Goal: Task Accomplishment & Management: Complete application form

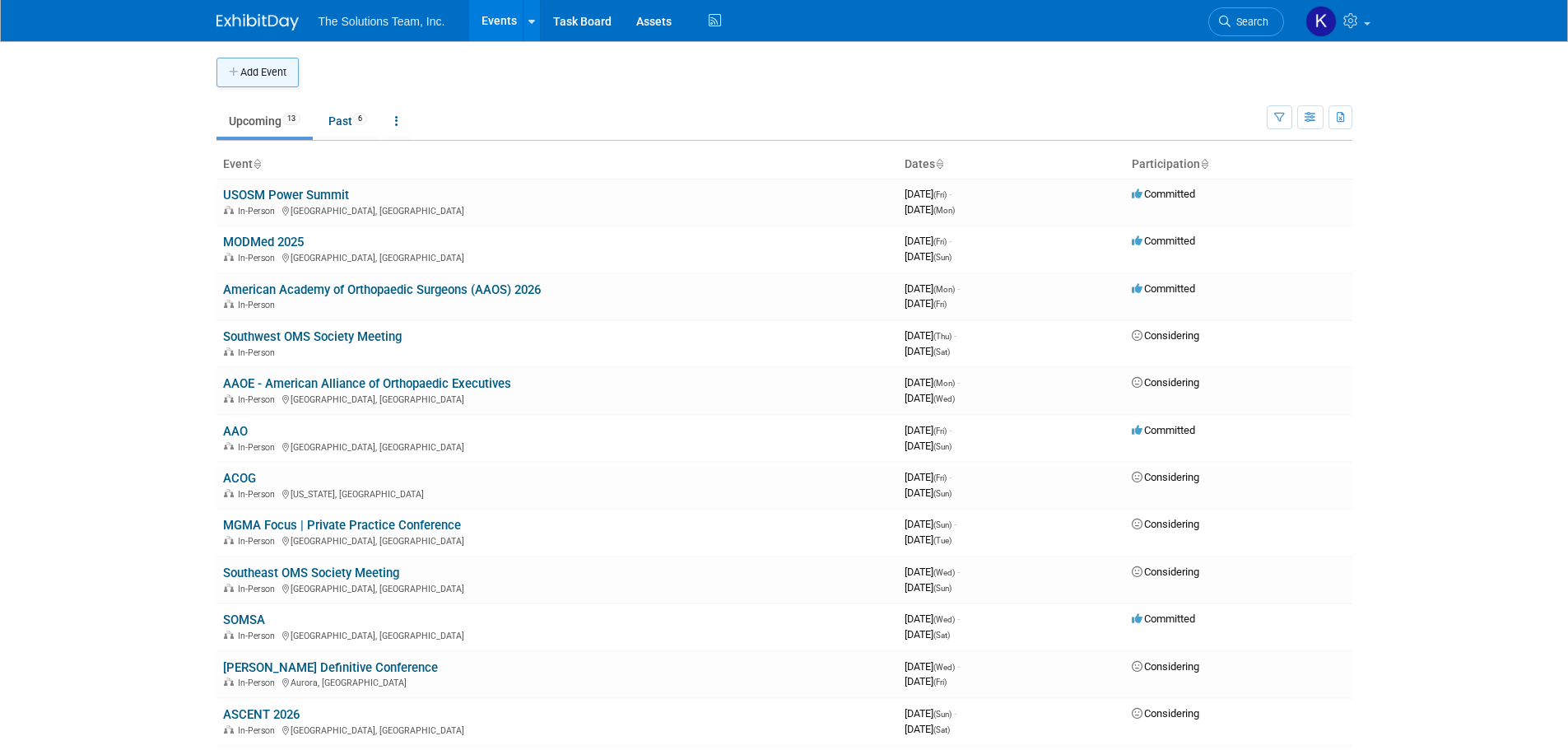
click at [261, 72] on button "Add Event" at bounding box center [257, 72] width 82 height 29
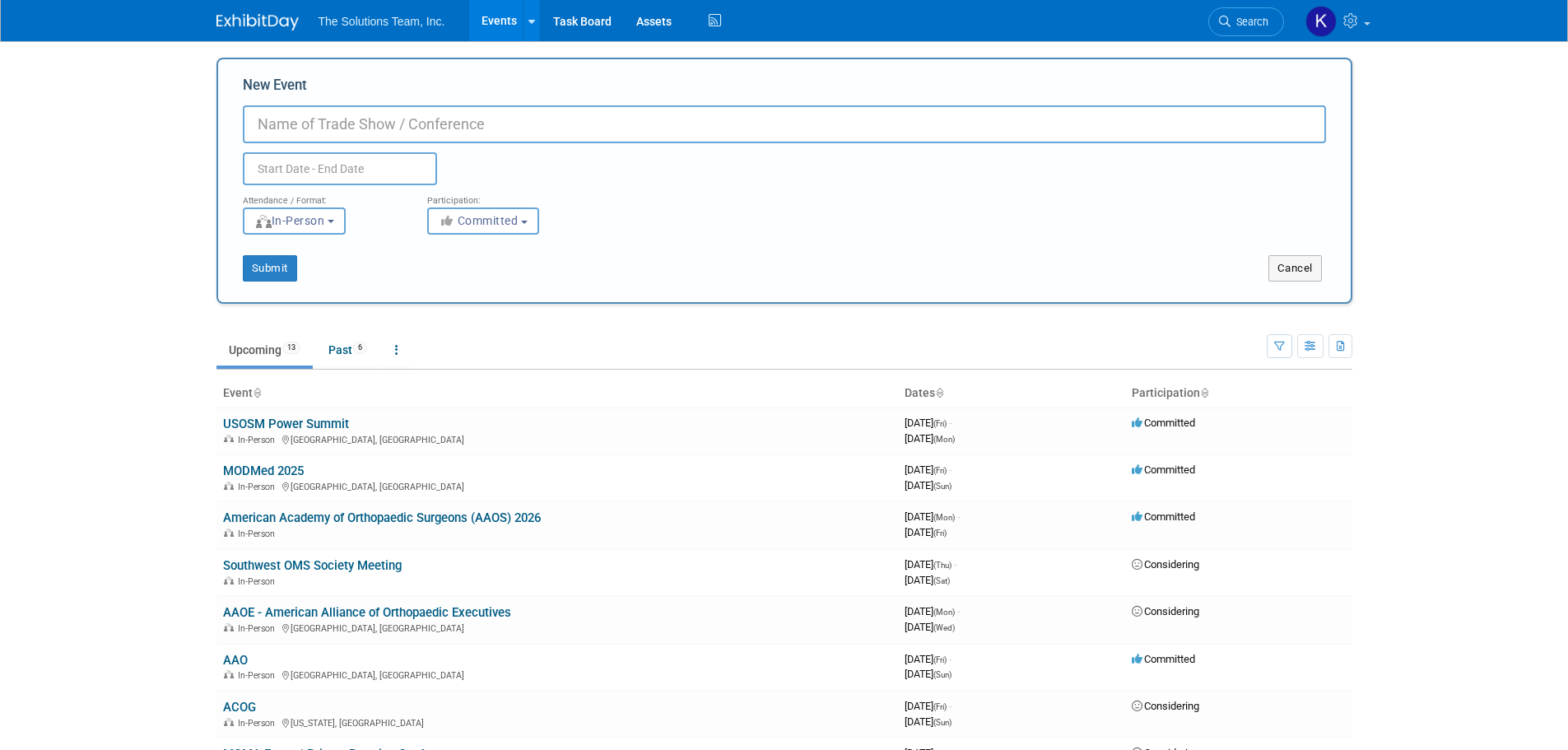
click at [505, 128] on input "New Event" at bounding box center [784, 124] width 1083 height 38
type input "HLA"
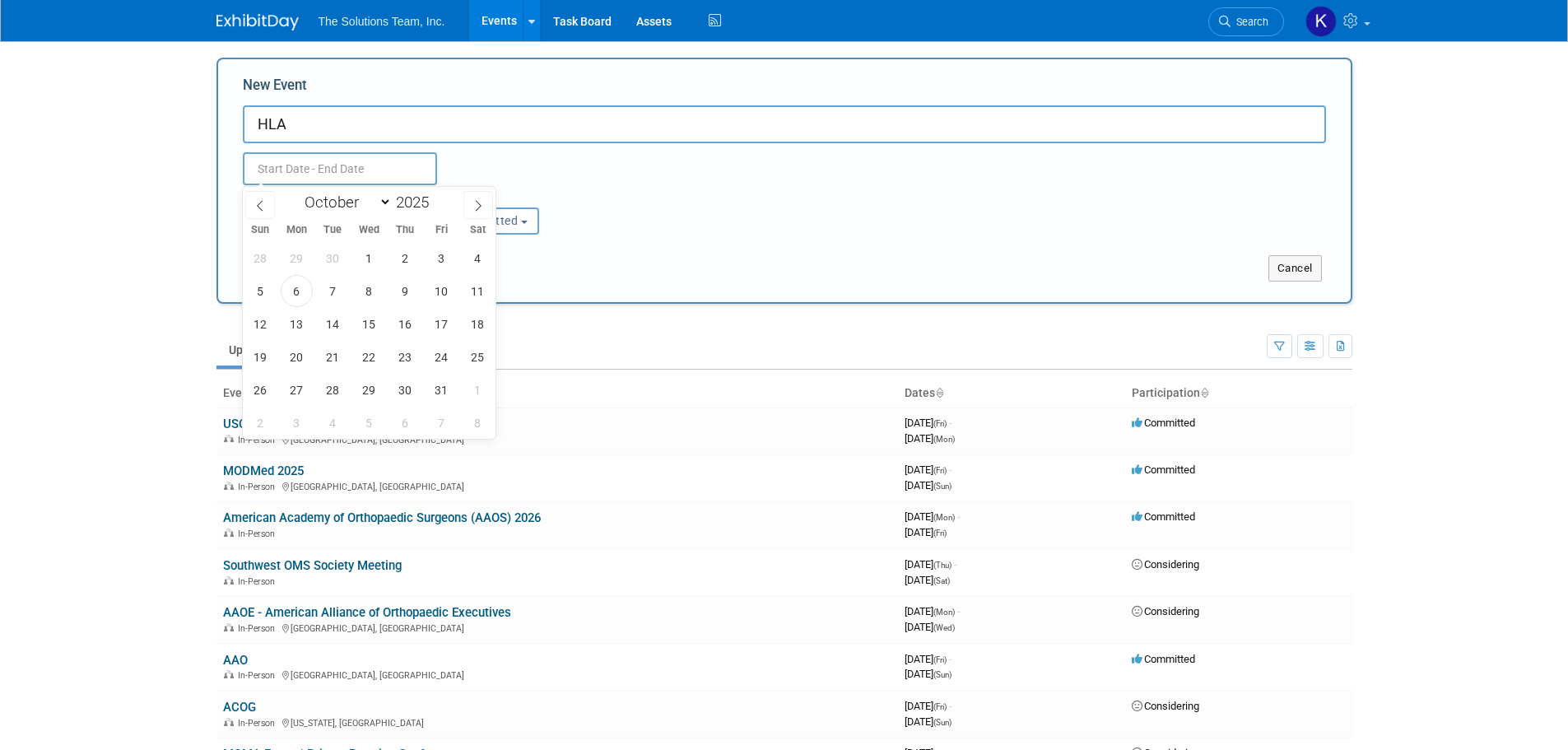
click at [380, 162] on input "text" at bounding box center [340, 168] width 195 height 33
click at [433, 195] on span at bounding box center [436, 197] width 11 height 9
type input "2026"
click at [364, 199] on select "January February March April May June July August September October November De…" at bounding box center [344, 202] width 95 height 21
select select "2"
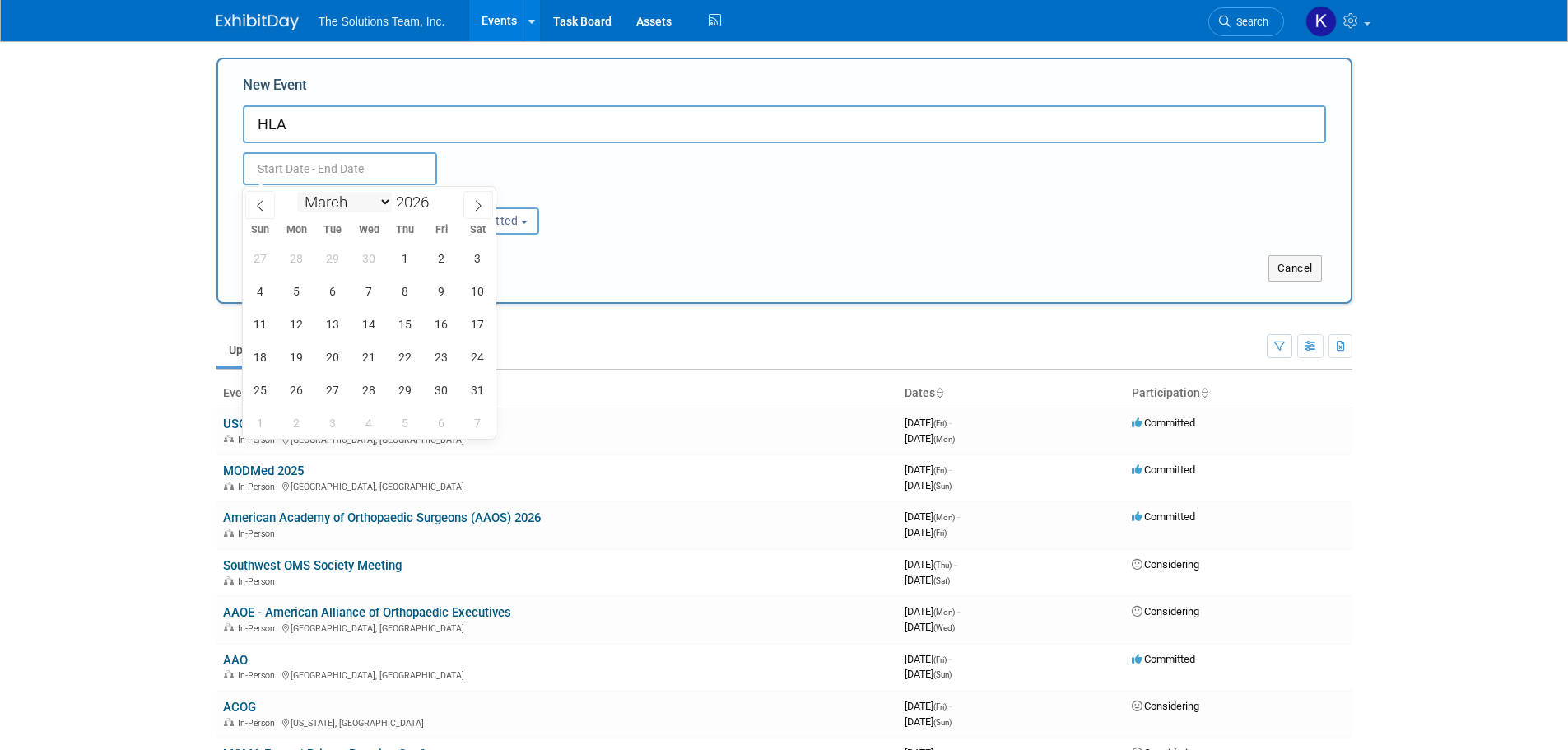
click at [297, 192] on select "January February March April May June July August September October November De…" at bounding box center [344, 202] width 95 height 21
click at [377, 259] on span "4" at bounding box center [370, 258] width 32 height 32
click at [443, 255] on span "6" at bounding box center [441, 258] width 32 height 32
type input "[DATE] to [DATE]"
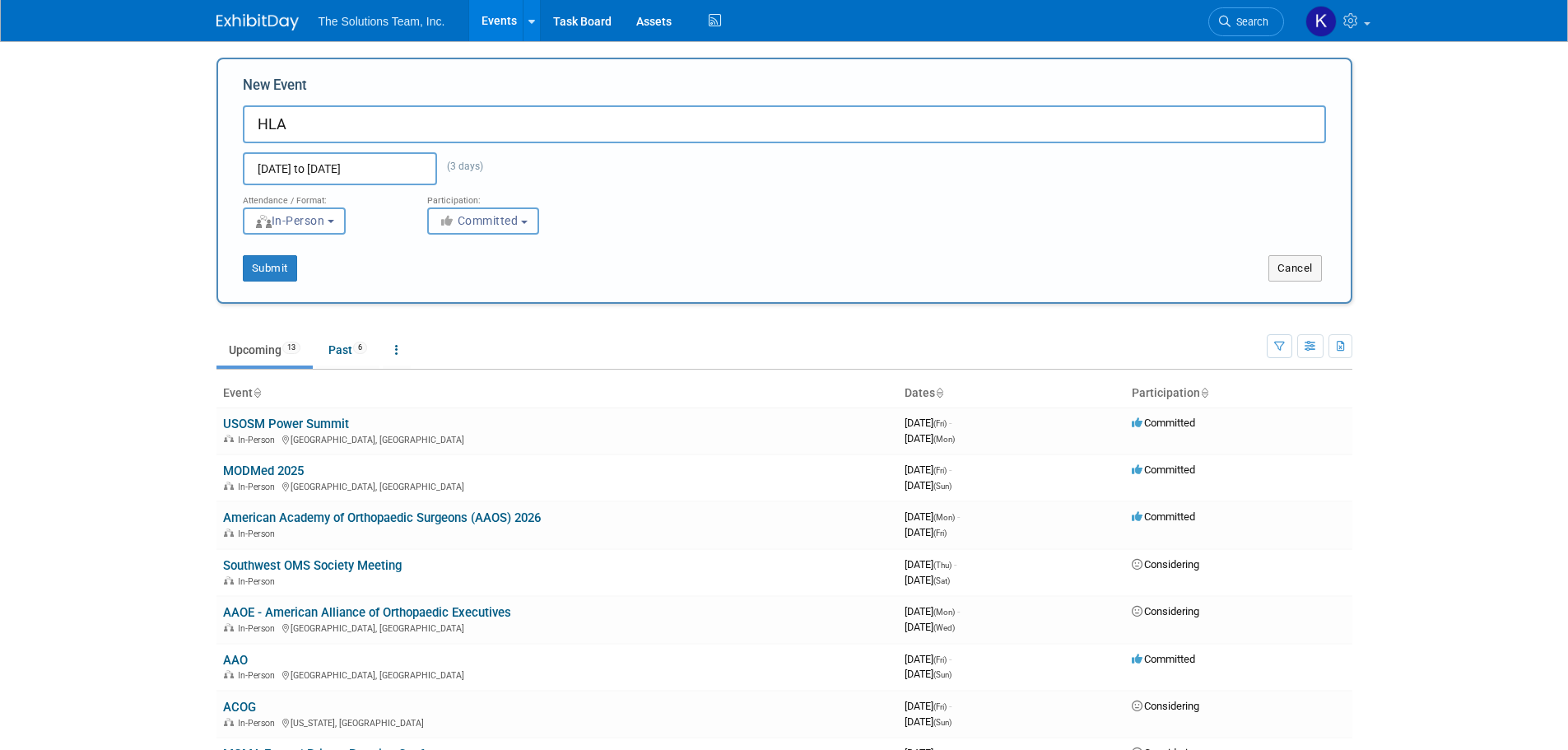
click at [456, 229] on button "Committed" at bounding box center [483, 220] width 112 height 27
click at [464, 274] on label "Considering" at bounding box center [491, 282] width 109 height 22
click at [443, 278] on input "Considering" at bounding box center [437, 282] width 10 height 10
select select "2"
click at [281, 271] on button "Submit" at bounding box center [269, 268] width 54 height 26
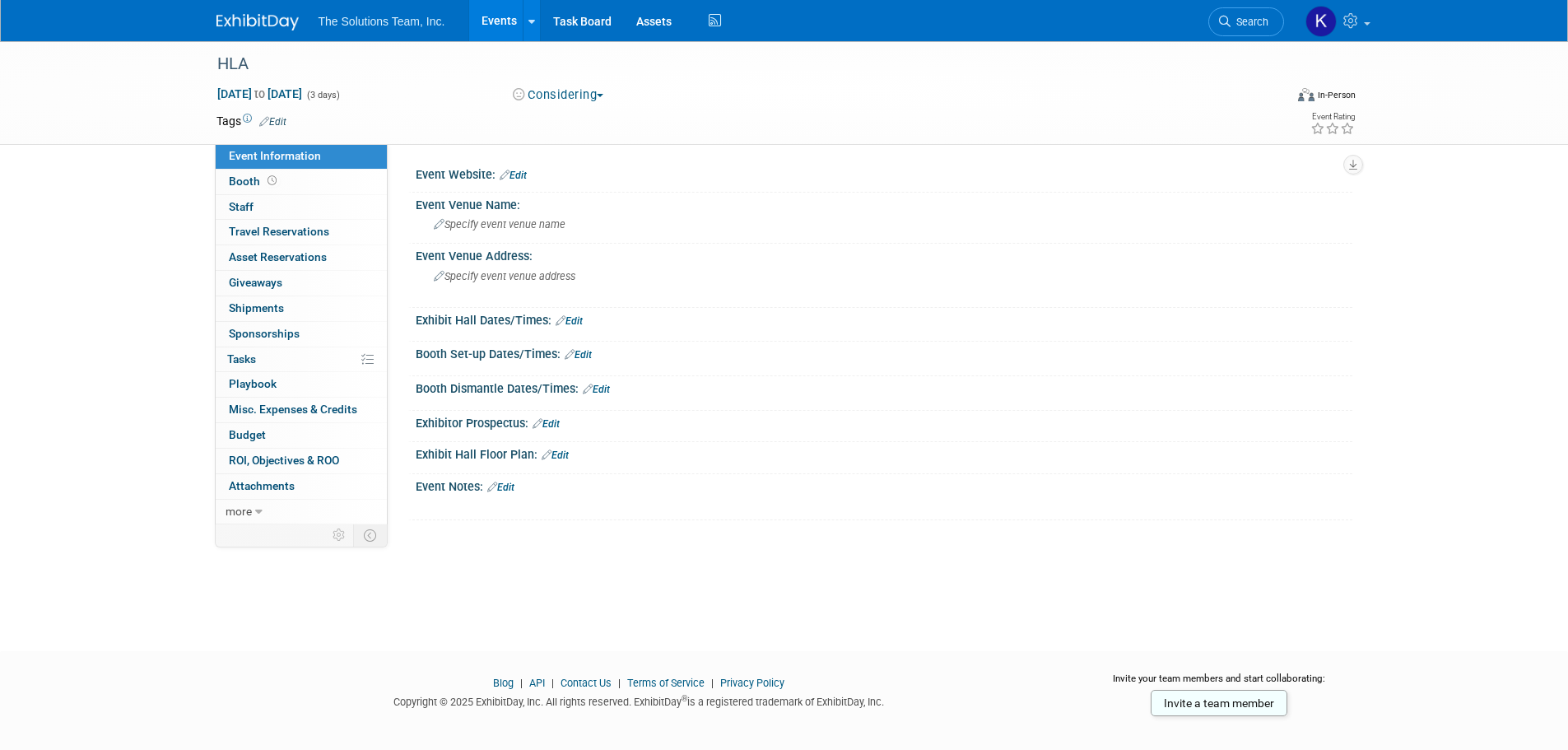
click at [521, 177] on link "Edit" at bounding box center [513, 175] width 27 height 11
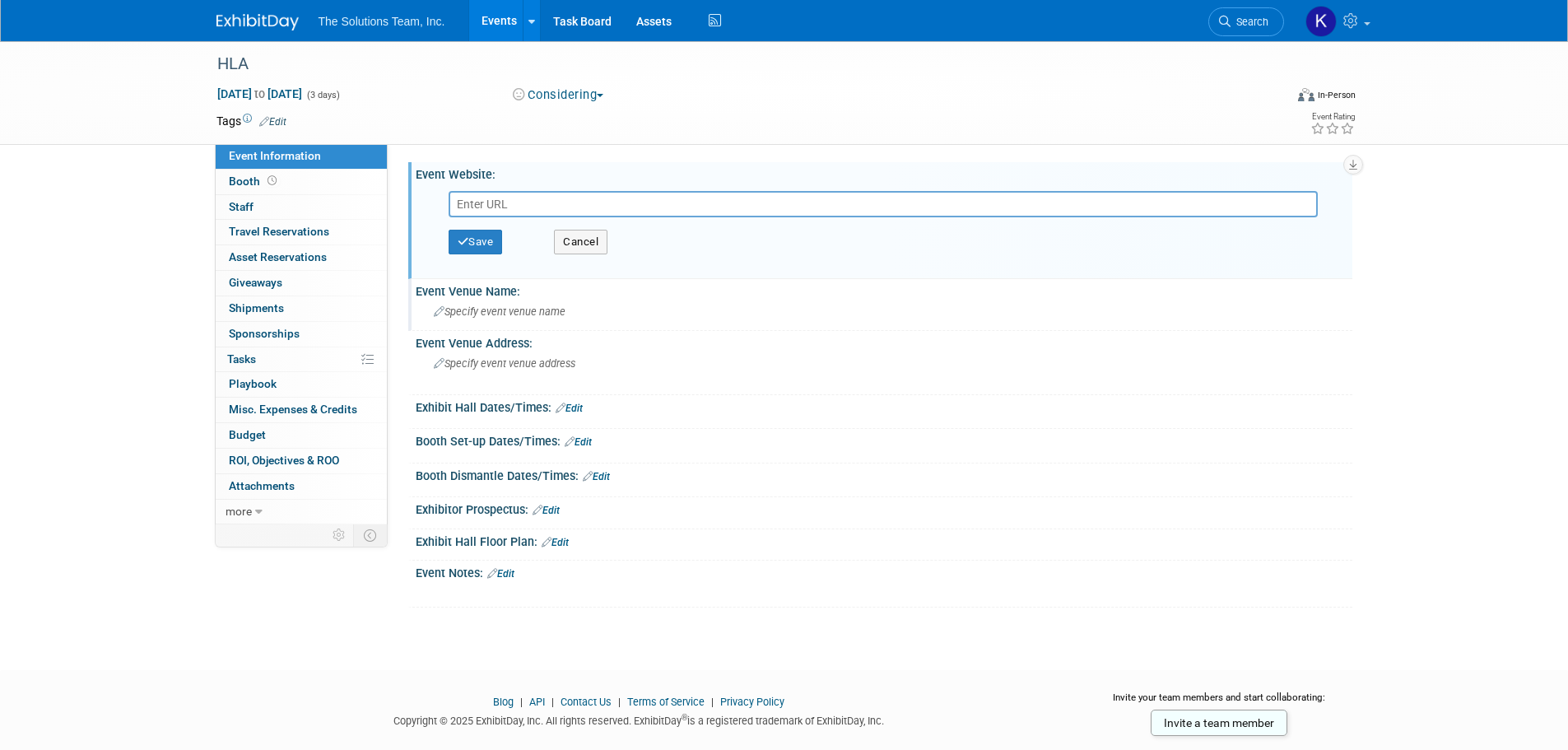
click at [493, 301] on div "Specify event venue name" at bounding box center [884, 311] width 912 height 26
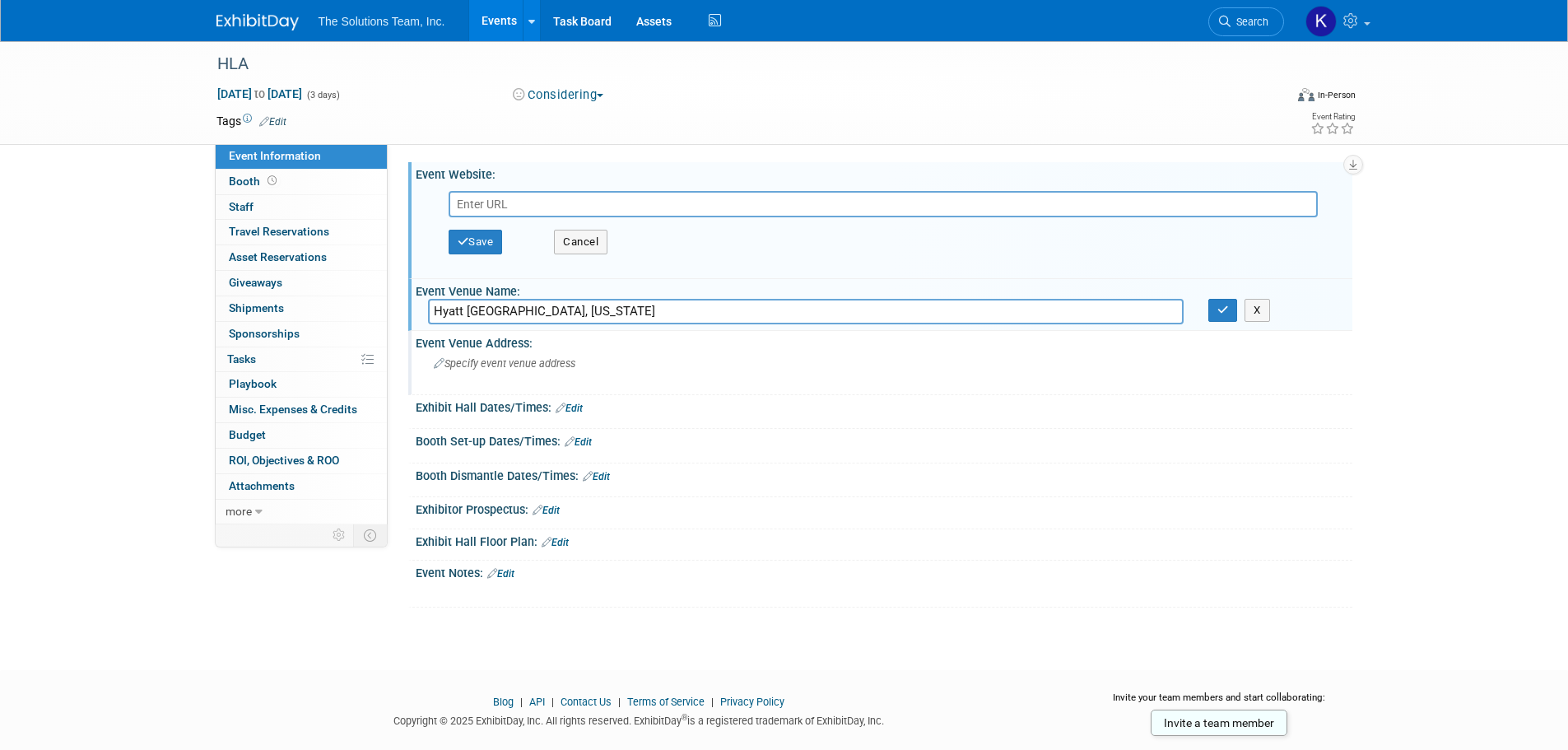
type input "Hyatt [GEOGRAPHIC_DATA], [US_STATE]"
click at [417, 340] on div "Event Venue Address:" at bounding box center [884, 341] width 937 height 21
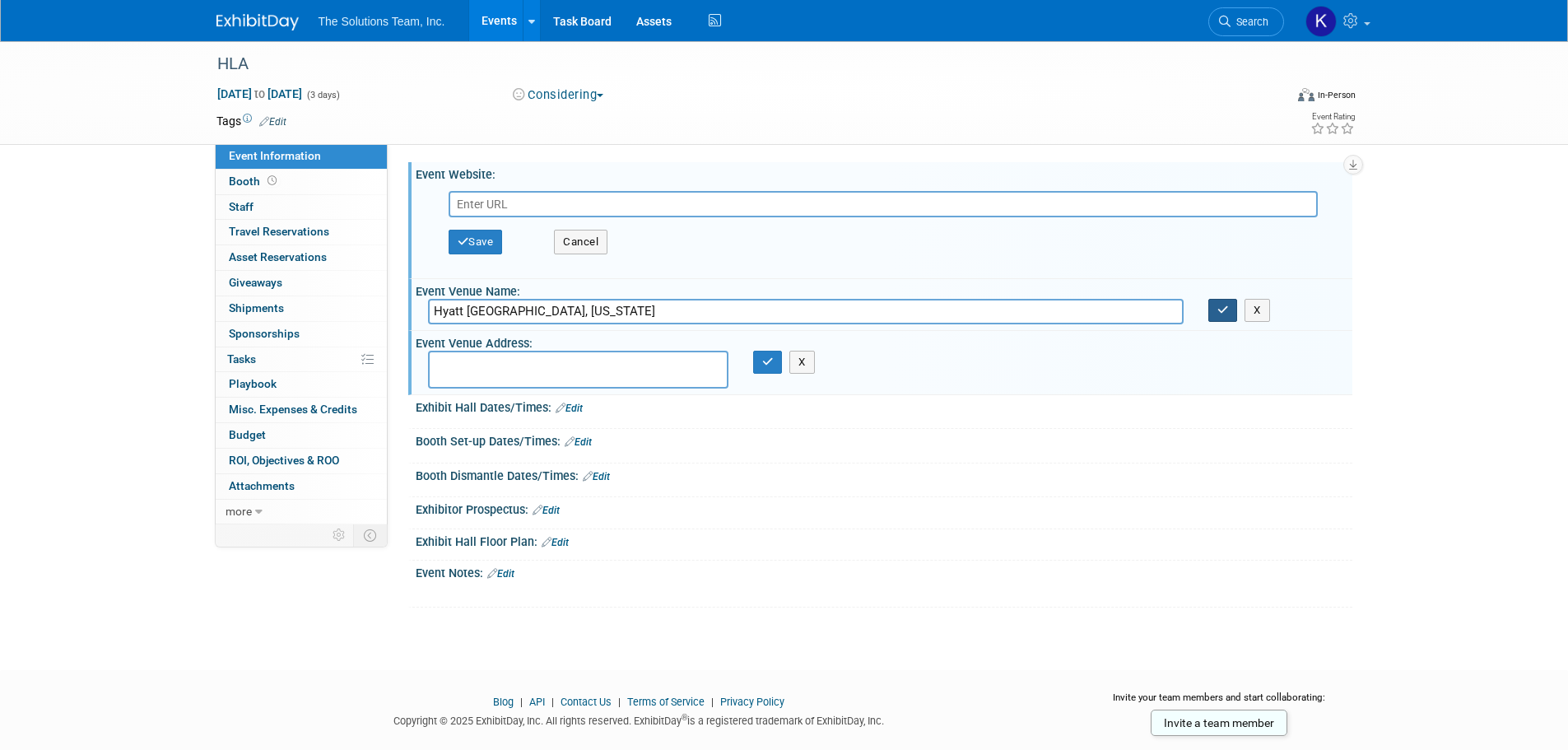
drag, startPoint x: 1212, startPoint y: 309, endPoint x: 1220, endPoint y: 291, distance: 19.7
click at [1213, 309] on button "button" at bounding box center [1223, 310] width 29 height 23
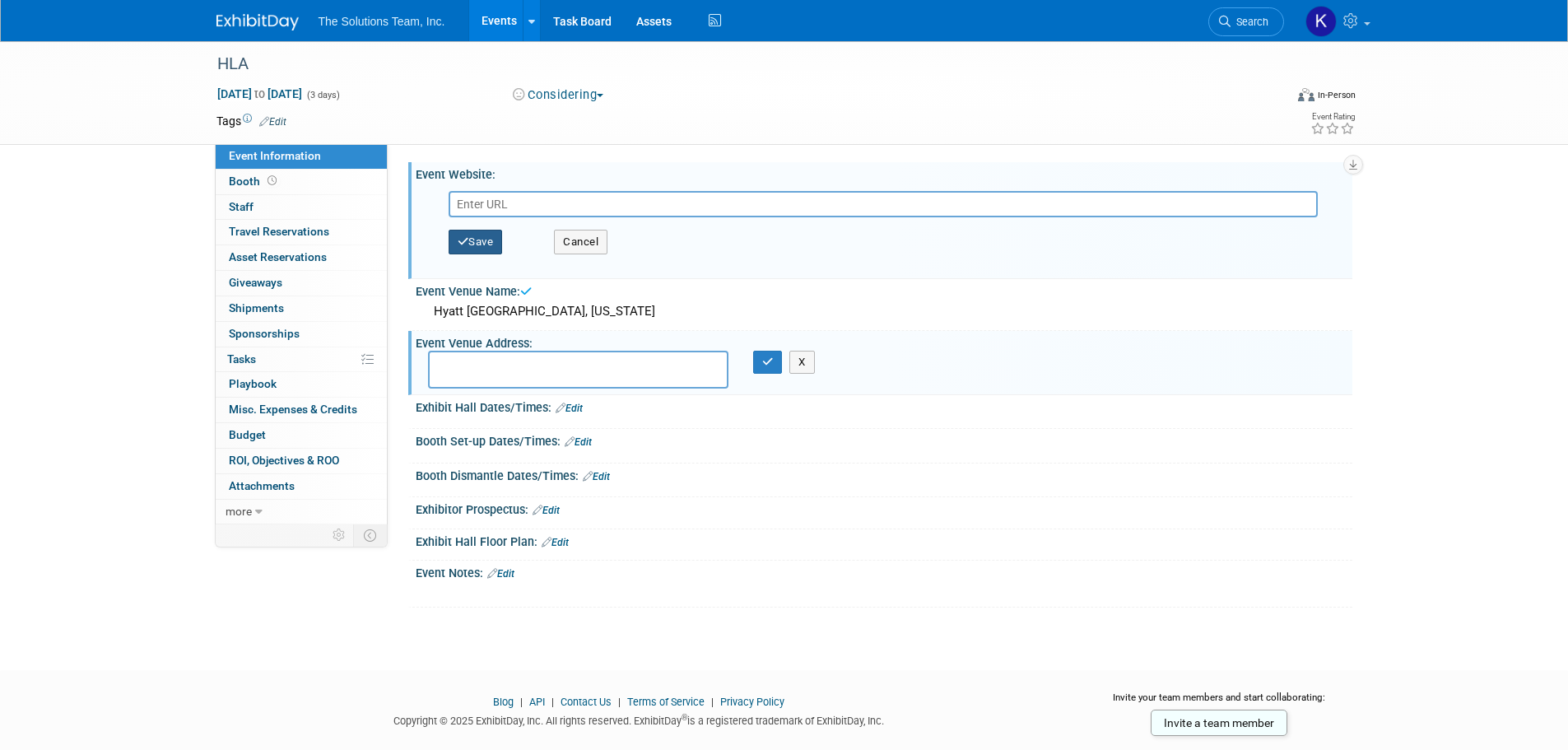
drag, startPoint x: 487, startPoint y: 247, endPoint x: 758, endPoint y: 406, distance: 314.2
click at [487, 248] on button "Save" at bounding box center [475, 242] width 54 height 25
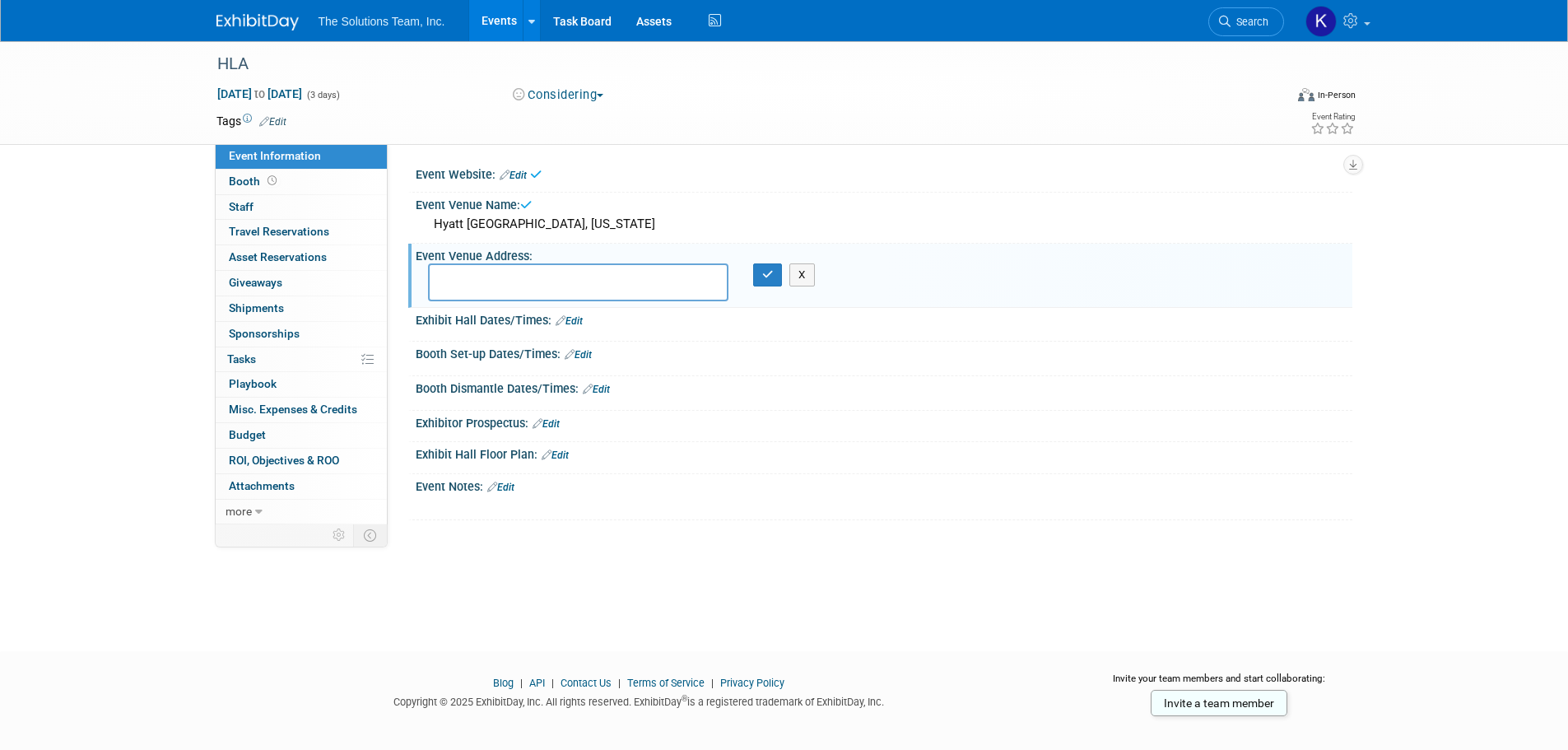
click at [751, 278] on div "X" at bounding box center [773, 275] width 65 height 23
click at [768, 273] on icon "button" at bounding box center [768, 274] width 11 height 10
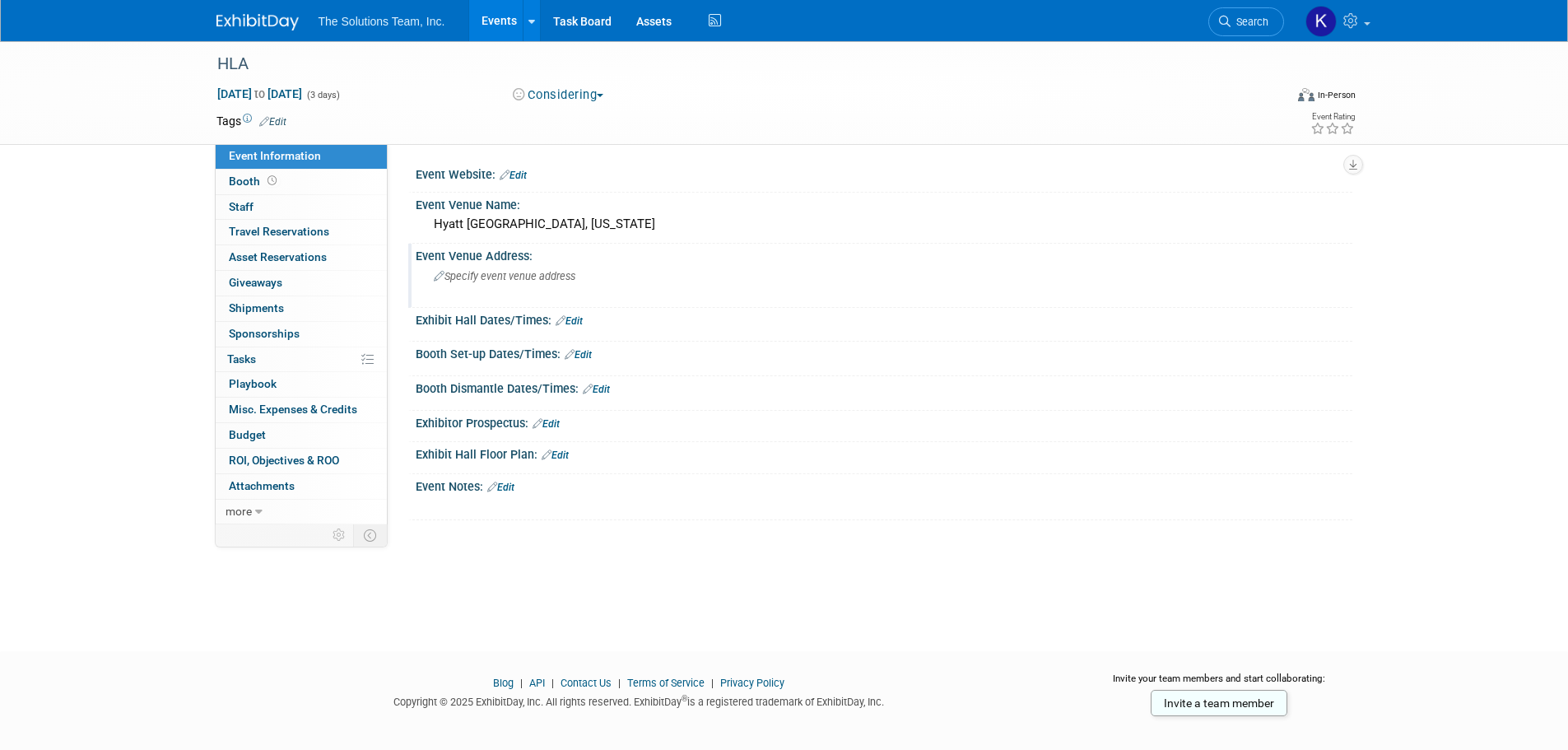
click at [505, 483] on link "Edit" at bounding box center [501, 487] width 27 height 11
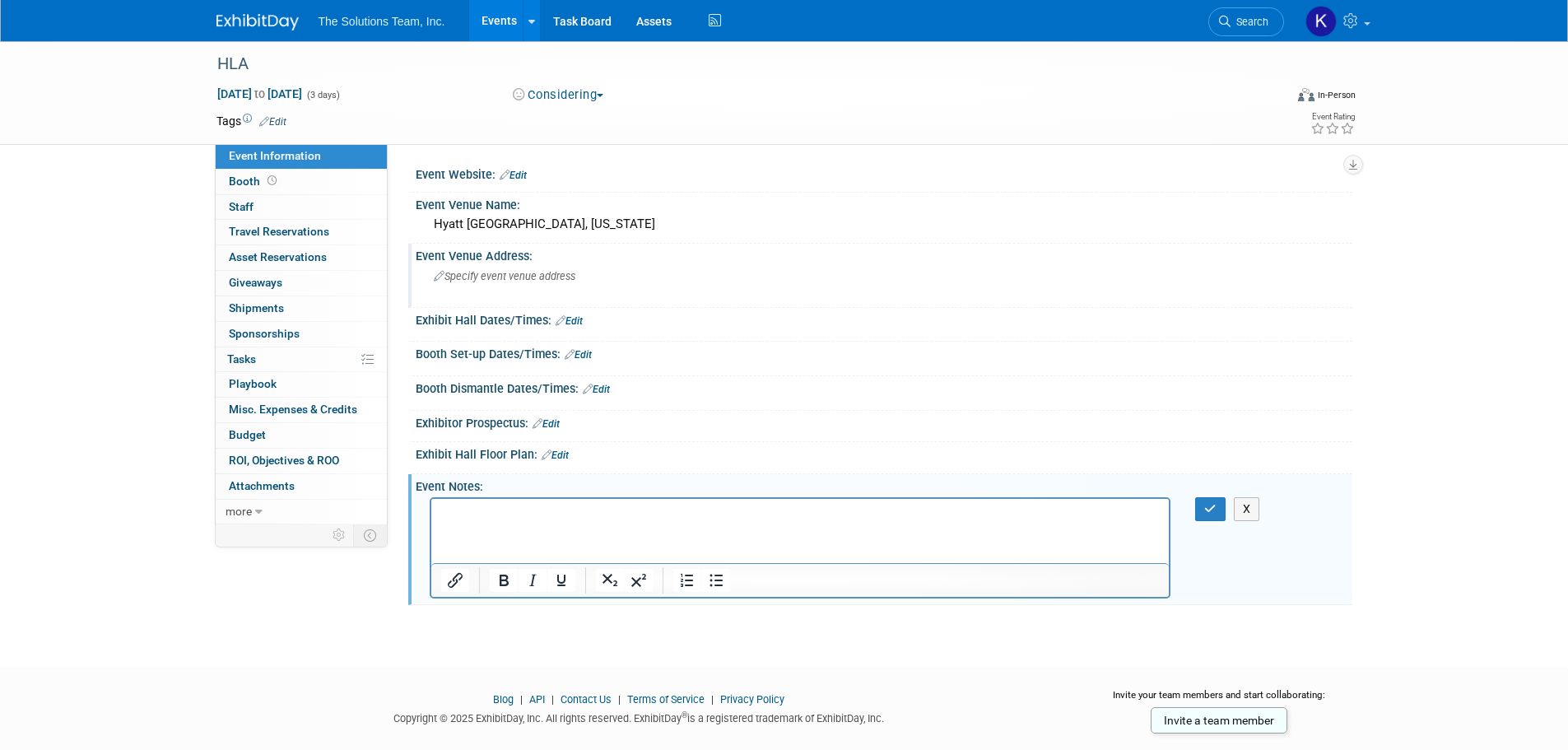
click at [466, 507] on p "Rich Text Area. Press ALT-0 for help." at bounding box center [800, 513] width 719 height 16
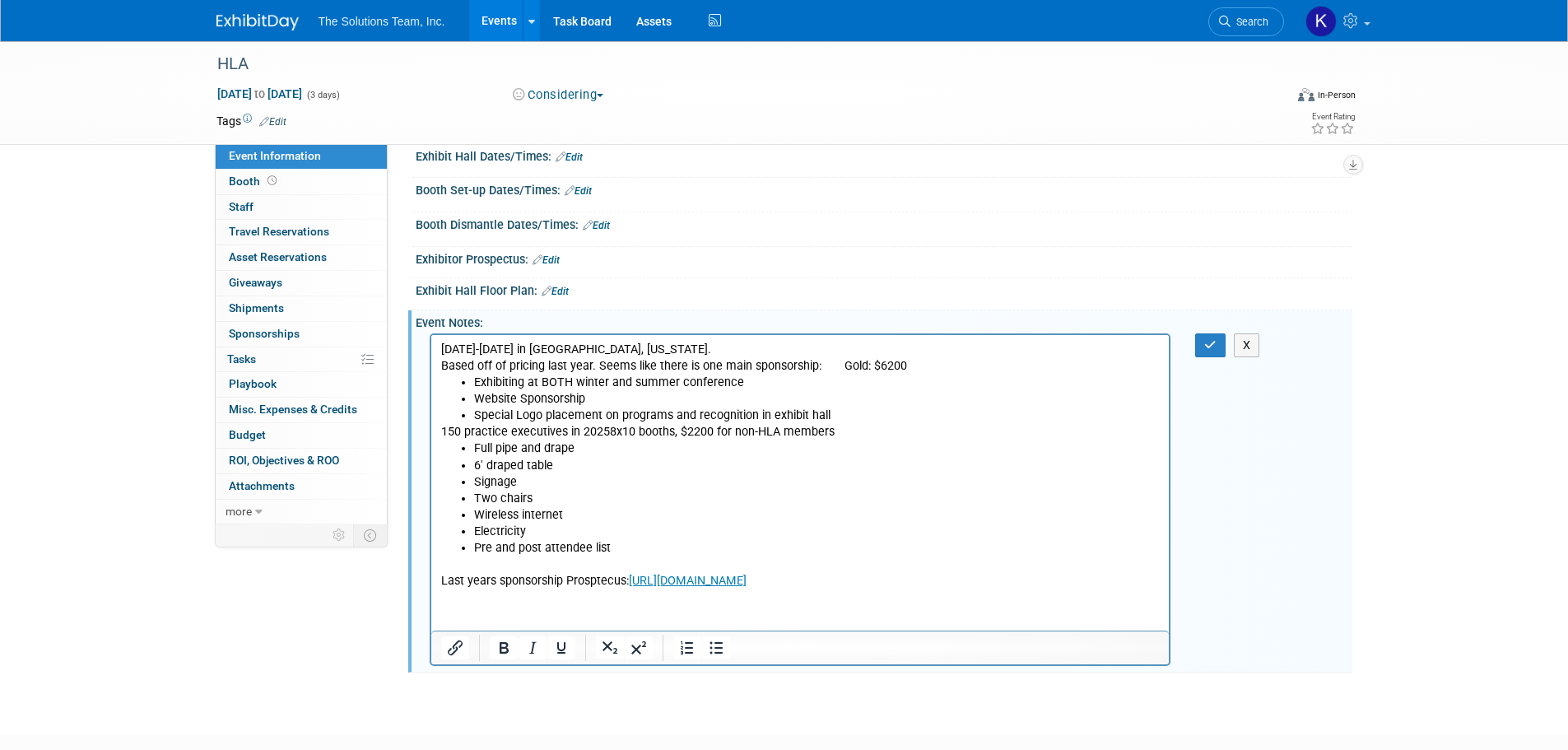
scroll to position [164, 0]
click at [606, 431] on p "150 practice executives in 20258x10 booths, $2200 for non-HLA members" at bounding box center [800, 431] width 719 height 16
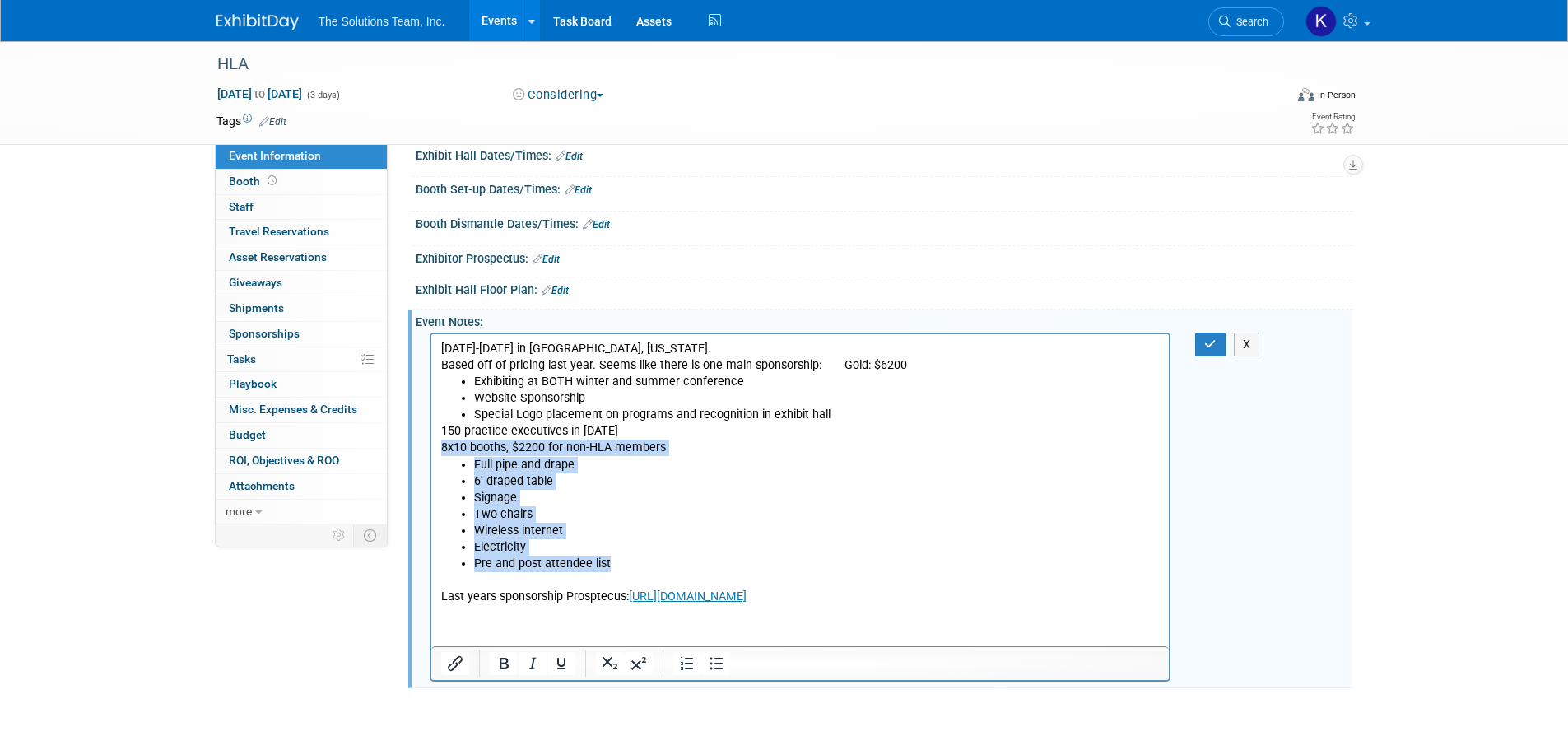
drag, startPoint x: 443, startPoint y: 448, endPoint x: 681, endPoint y: 563, distance: 264.3
click at [681, 563] on body "[DATE]-[DATE] in [GEOGRAPHIC_DATA], [US_STATE]. Based off of pricing last year.…" at bounding box center [800, 473] width 721 height 264
click at [1202, 342] on button "button" at bounding box center [1211, 344] width 30 height 24
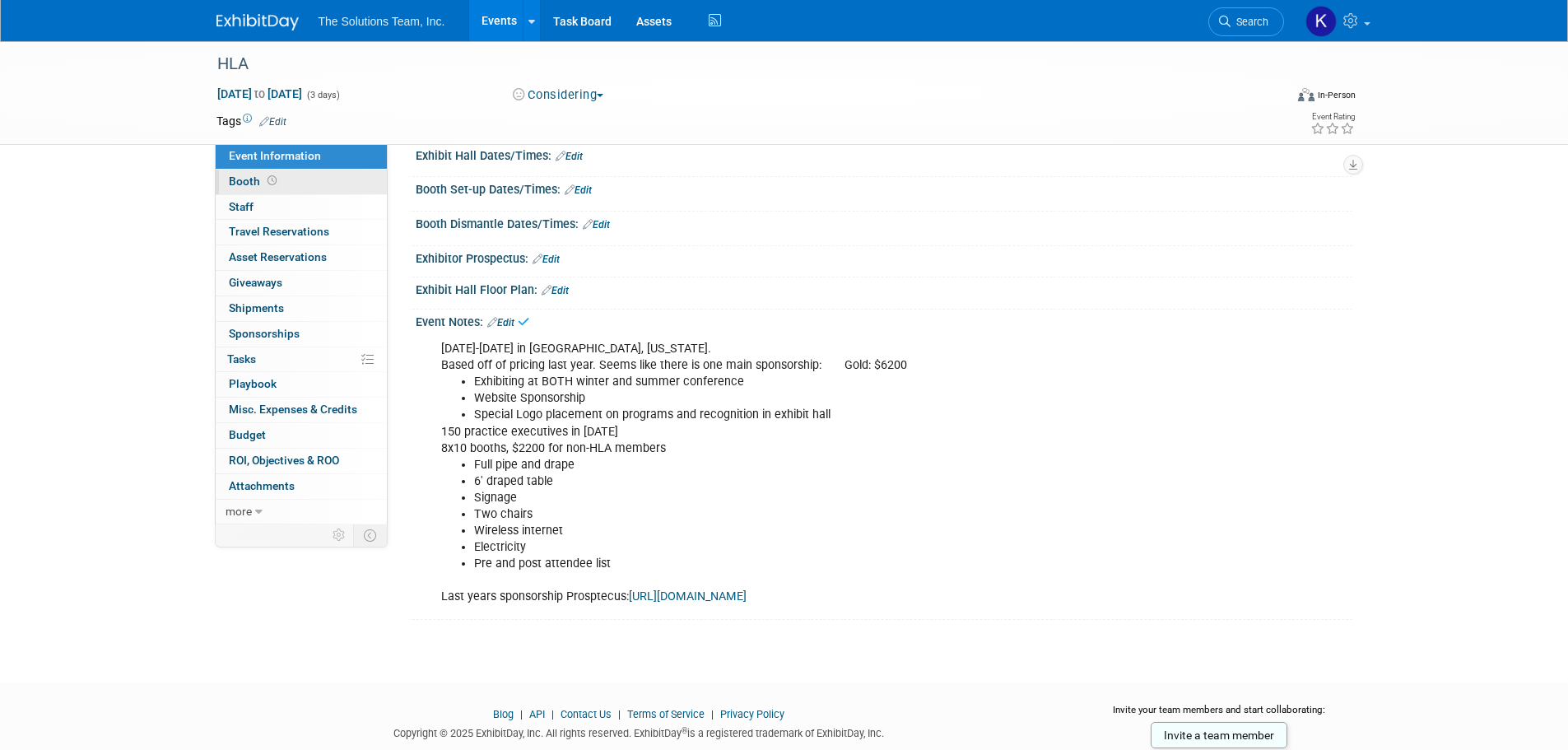
click at [284, 181] on link "Booth" at bounding box center [301, 181] width 171 height 25
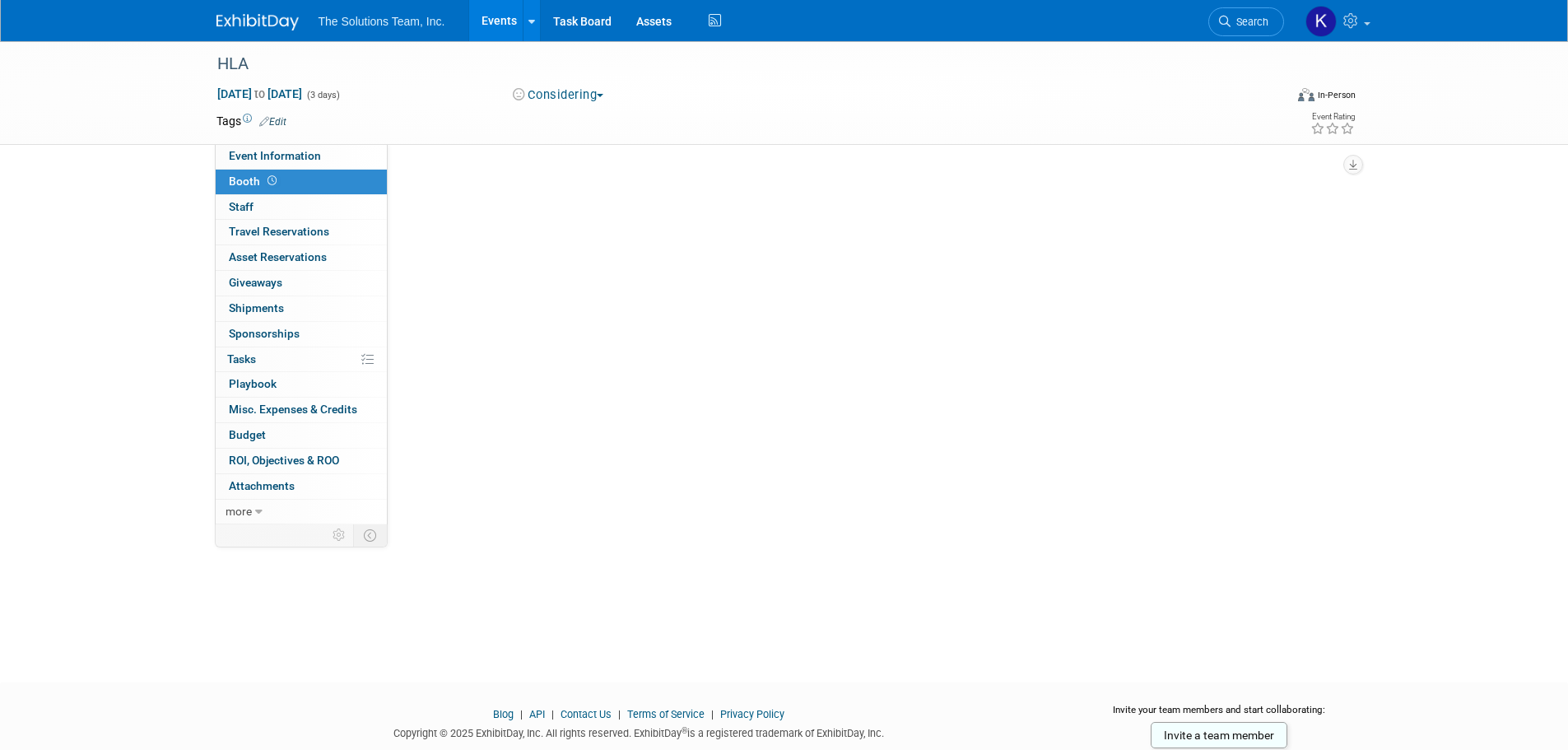
scroll to position [0, 0]
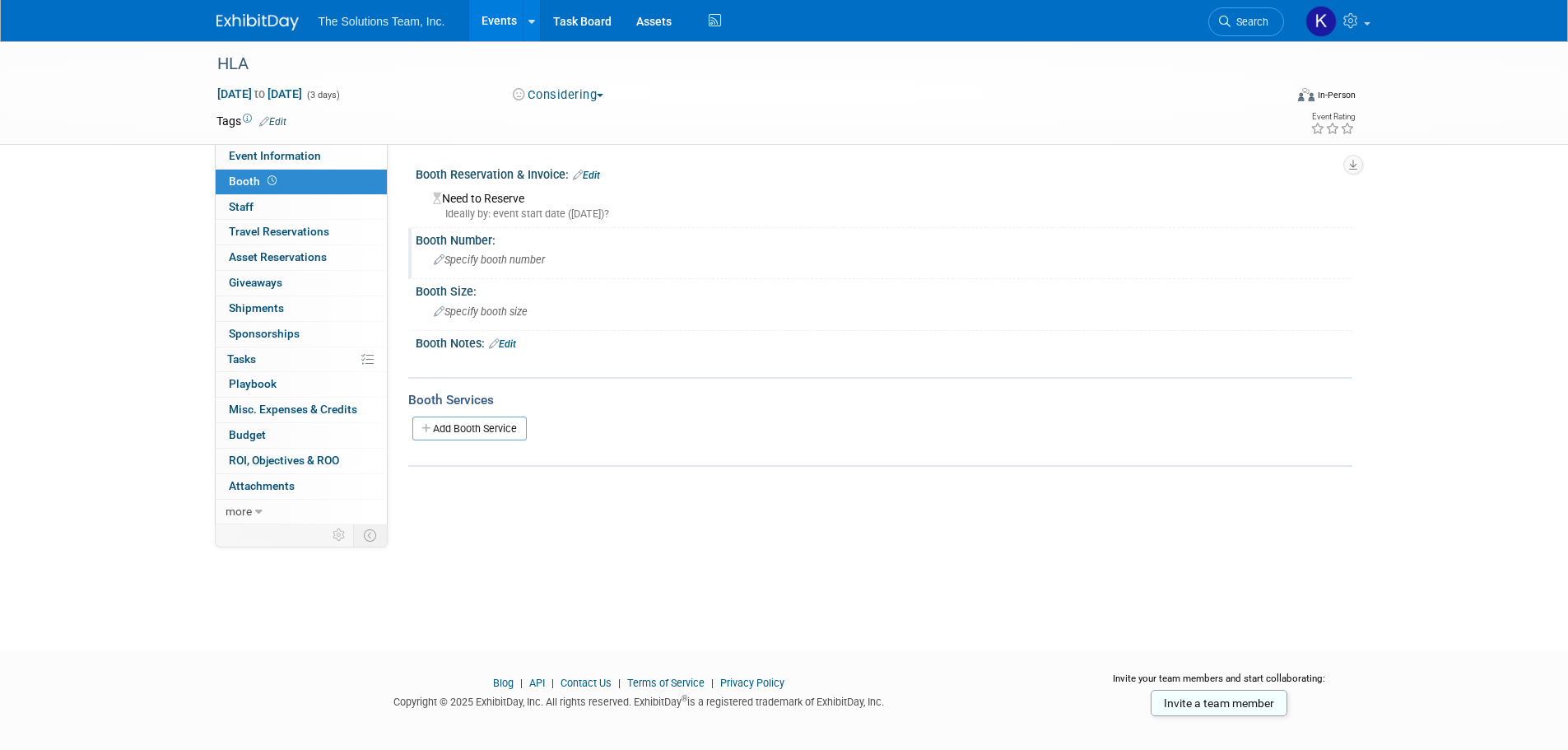
click at [481, 258] on span "Specify booth number" at bounding box center [490, 259] width 112 height 12
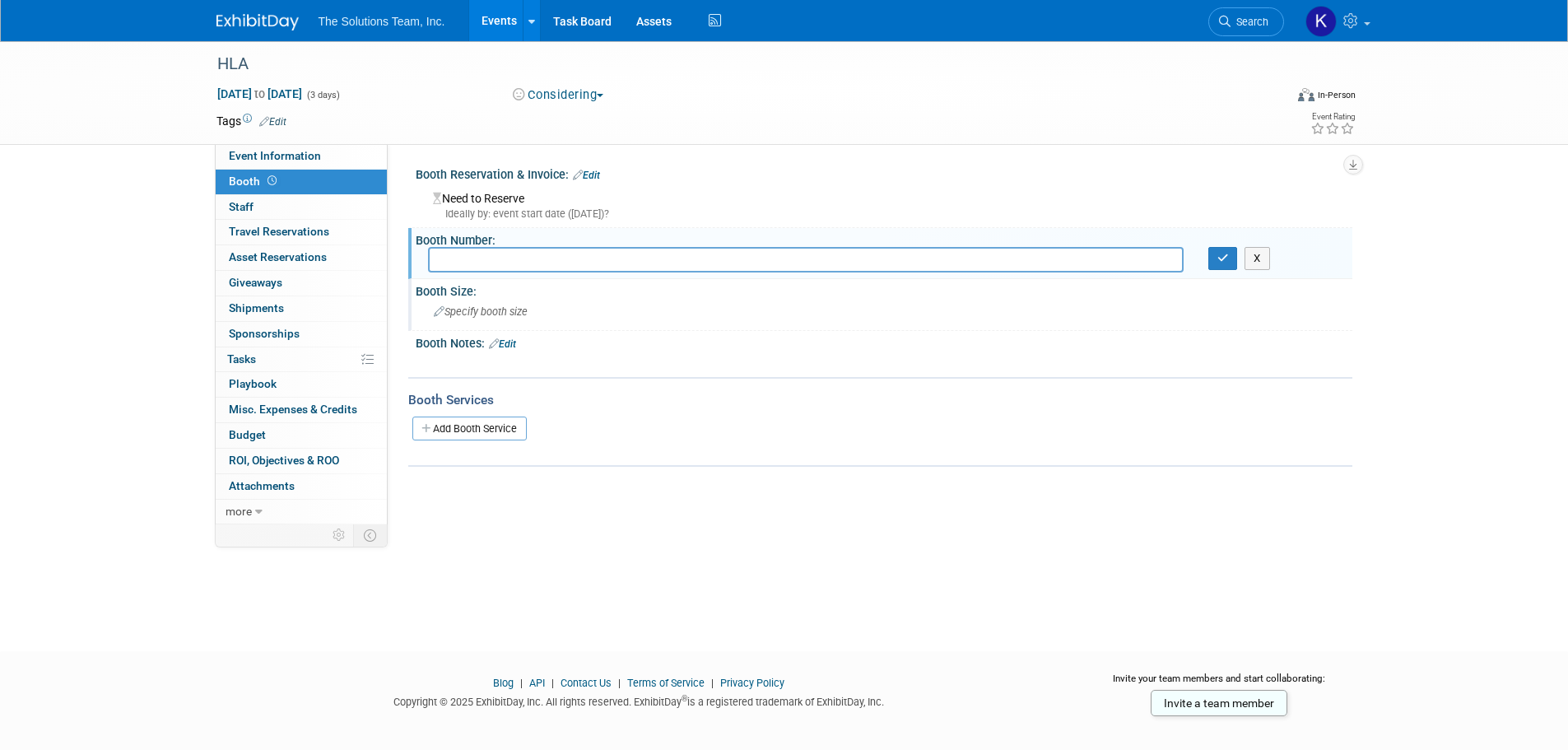
click at [475, 310] on span "Specify booth size" at bounding box center [480, 311] width 94 height 12
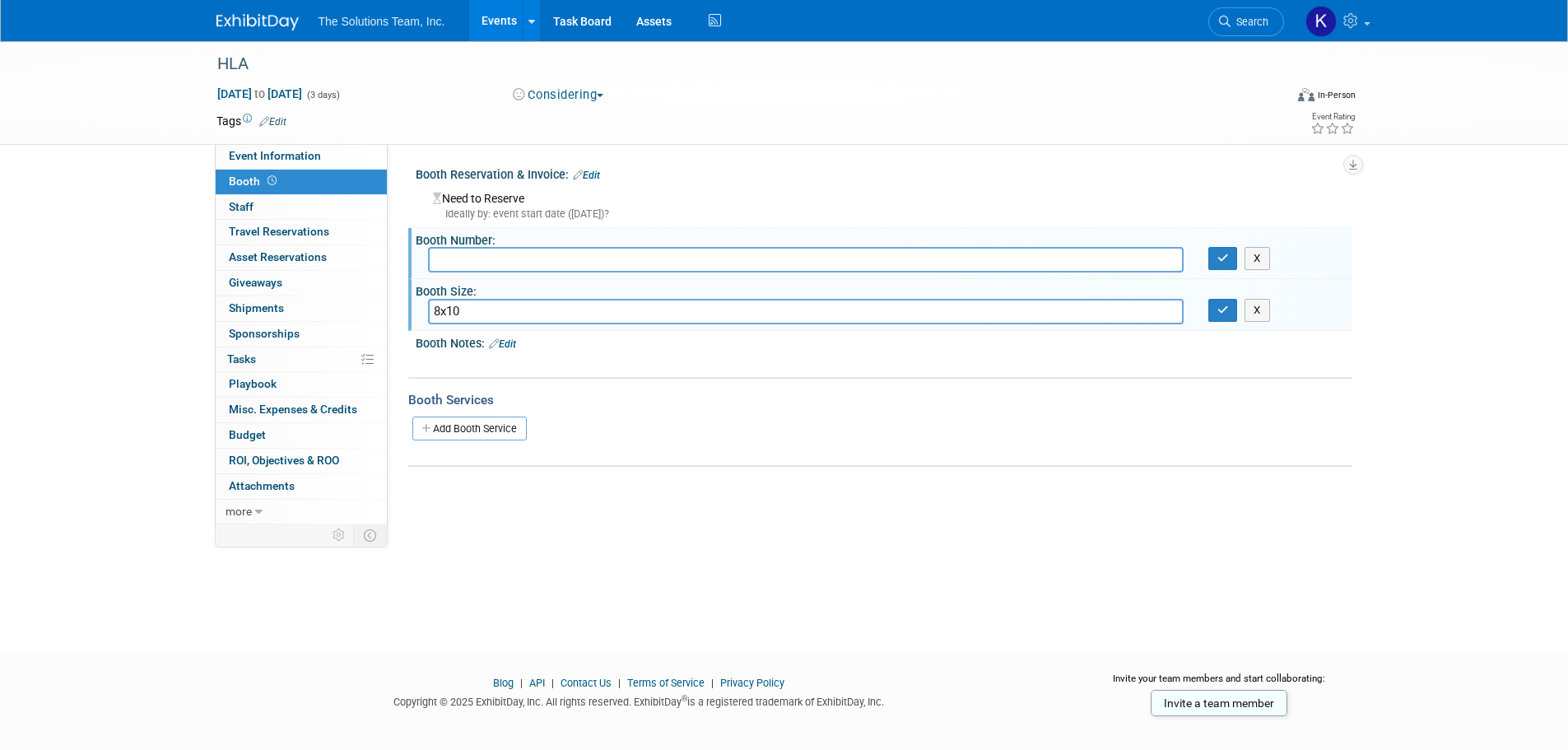
type input "8x10"
click at [511, 340] on link "Edit" at bounding box center [502, 344] width 27 height 11
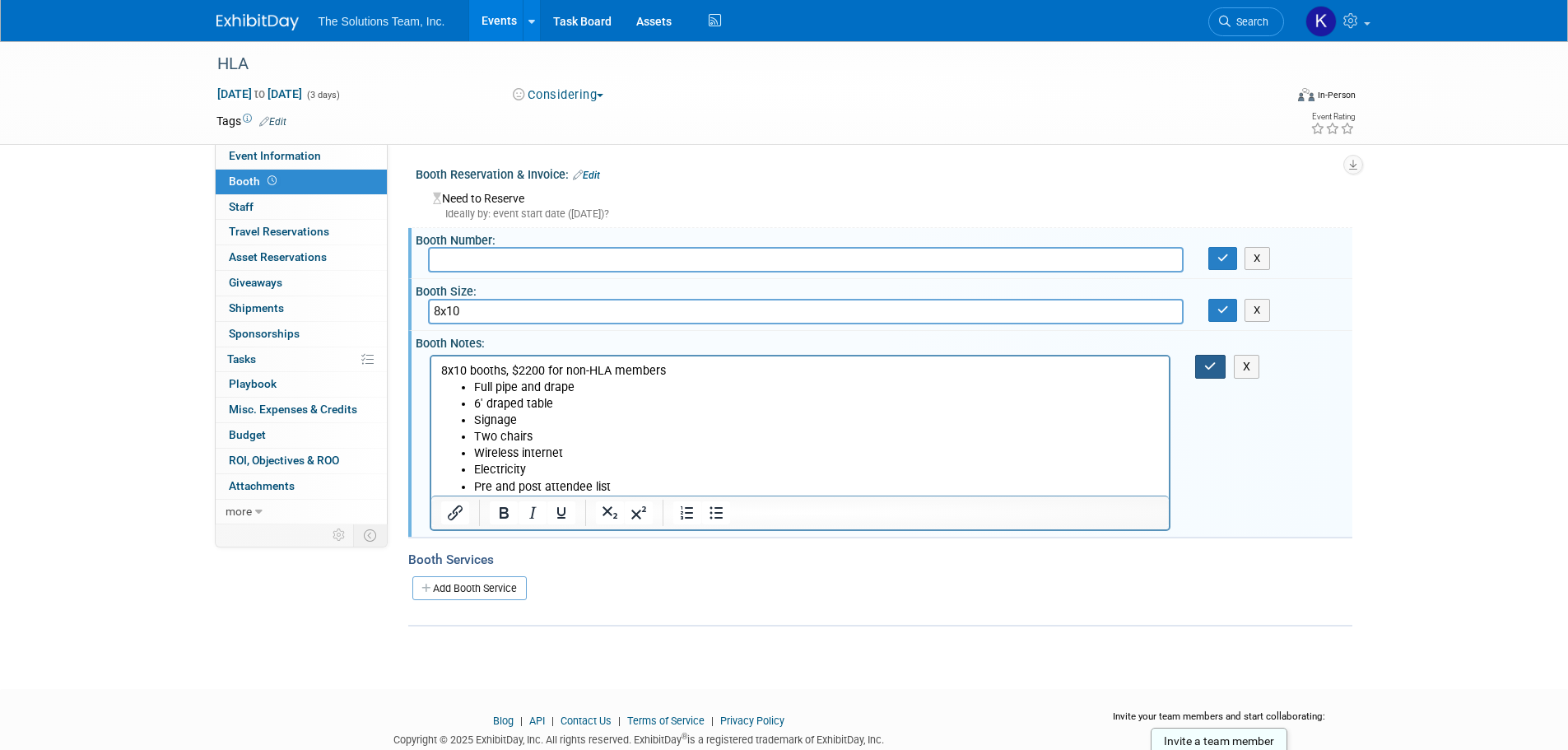
drag, startPoint x: 1212, startPoint y: 363, endPoint x: 1228, endPoint y: 338, distance: 29.7
click at [1213, 363] on icon "button" at bounding box center [1210, 366] width 12 height 11
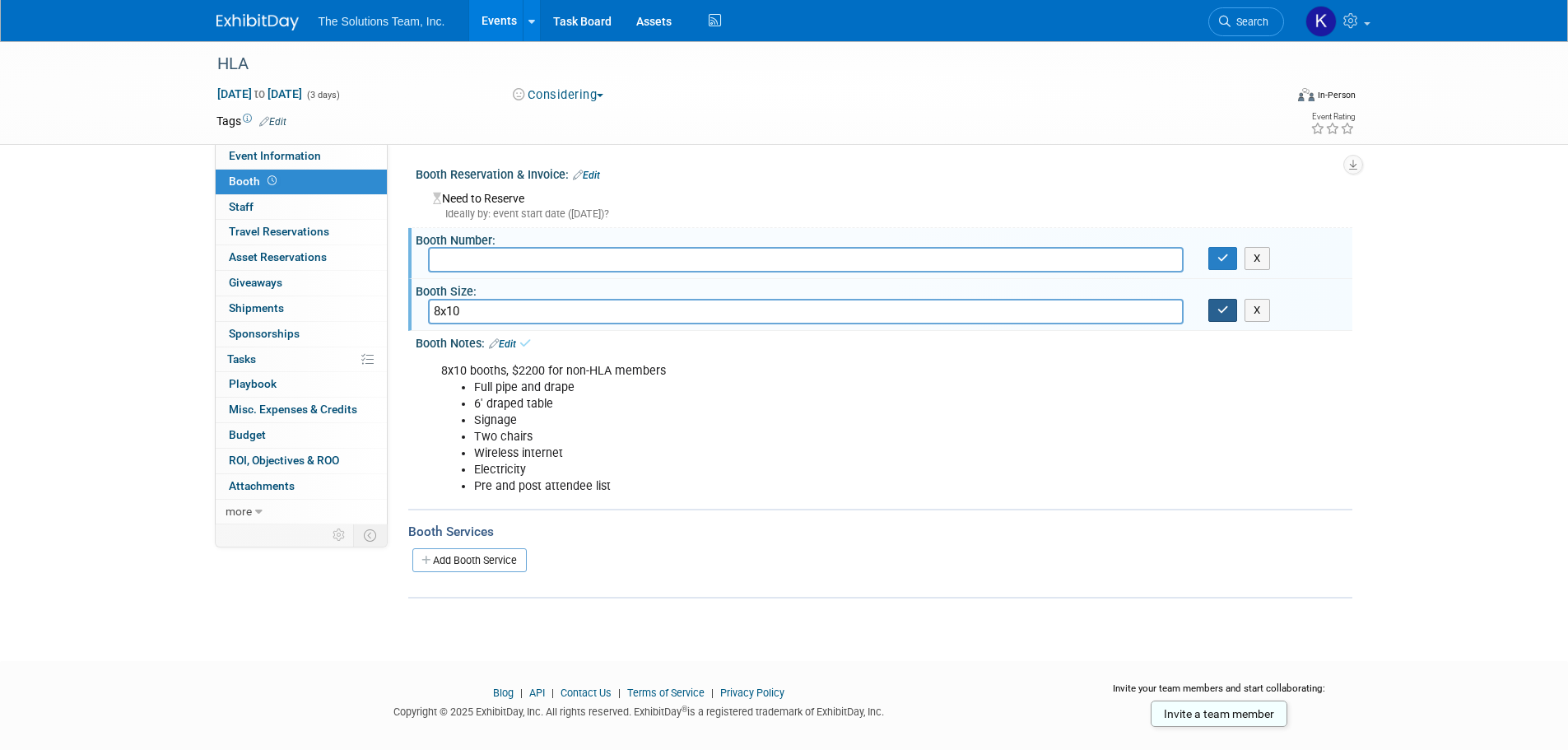
click at [1229, 319] on button "button" at bounding box center [1223, 310] width 29 height 23
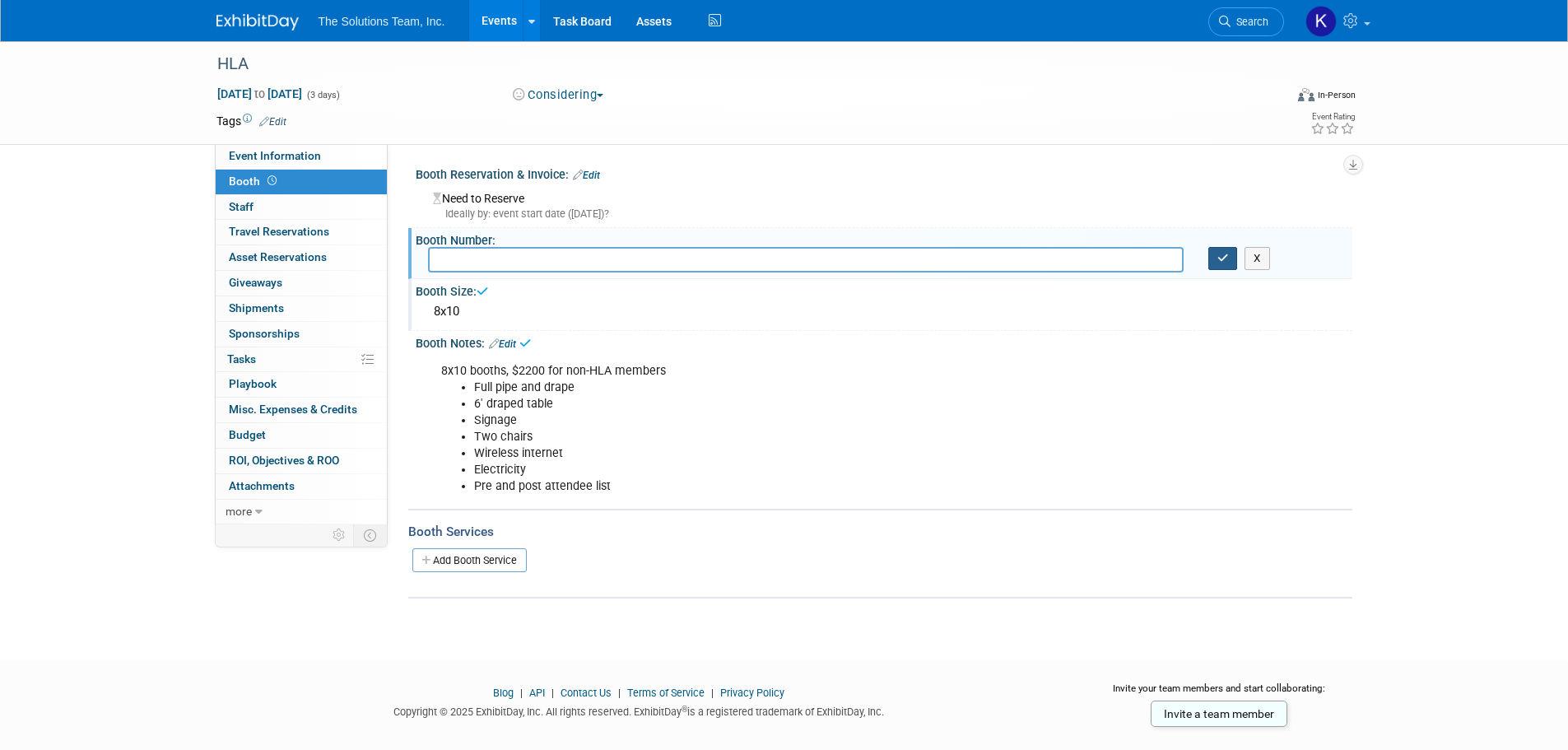
click at [1221, 254] on icon "button" at bounding box center [1223, 257] width 11 height 10
